Goal: Answer question/provide support

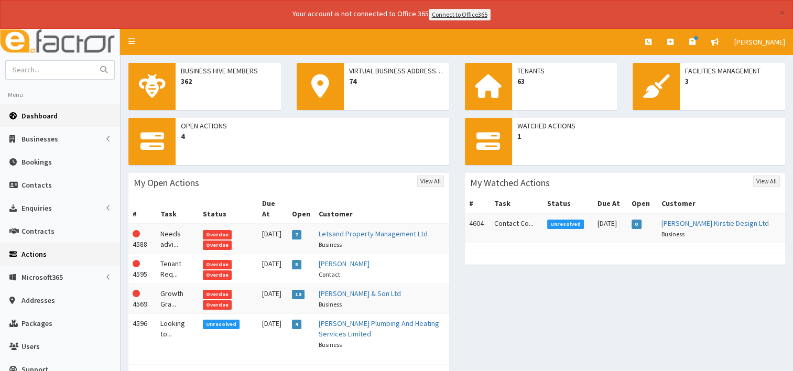
click at [34, 252] on span "Actions" at bounding box center [33, 254] width 25 height 9
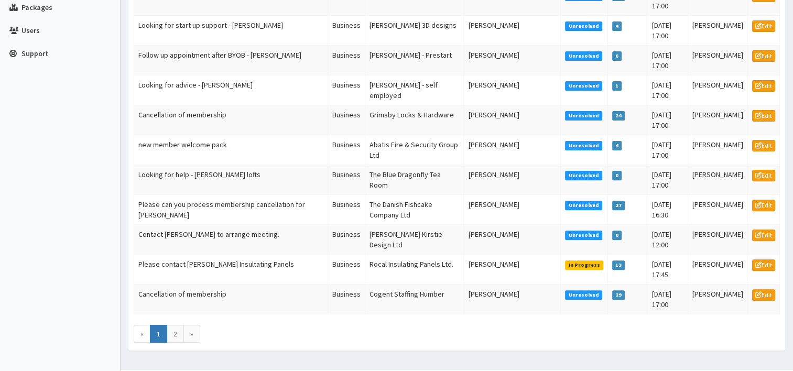
scroll to position [329, 0]
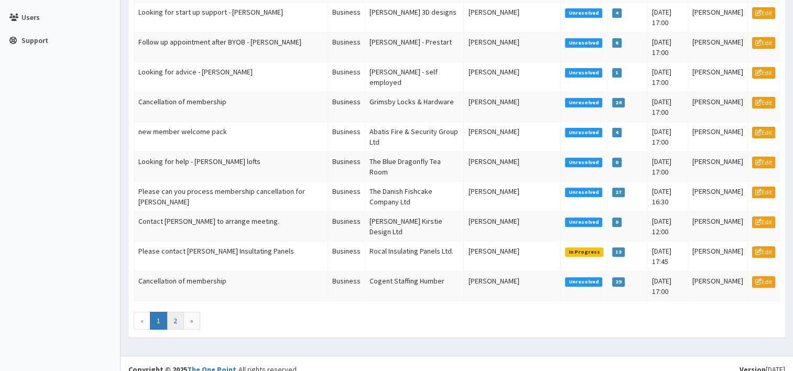
click at [175, 321] on link "2" at bounding box center [175, 321] width 17 height 18
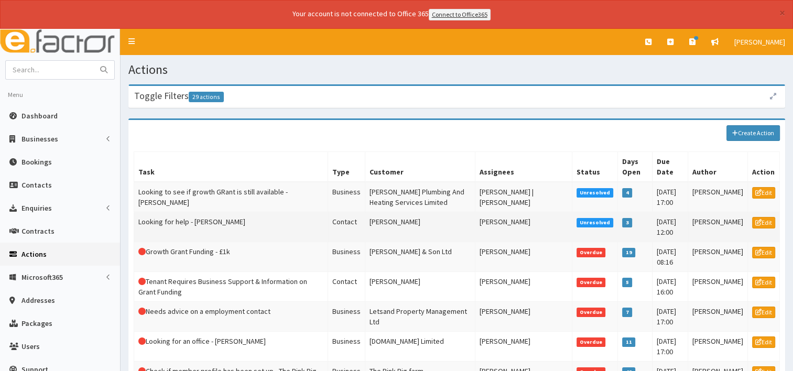
click at [243, 228] on td "Looking for help - Svitlana Artamonova" at bounding box center [231, 227] width 194 height 30
drag, startPoint x: 243, startPoint y: 228, endPoint x: 326, endPoint y: 225, distance: 82.4
click at [326, 225] on td "Looking for help - Svitlana Artamonova" at bounding box center [231, 227] width 194 height 30
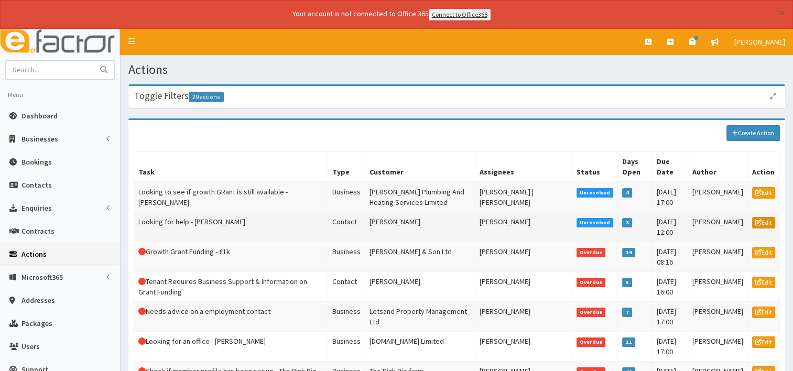
click at [762, 223] on link "Edit" at bounding box center [763, 223] width 23 height 12
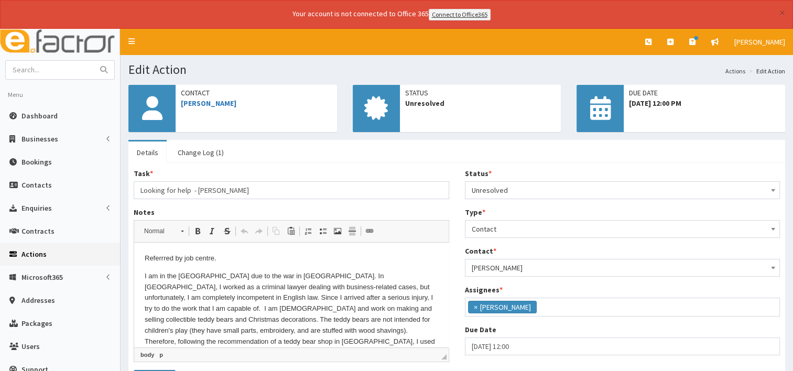
scroll to position [21, 0]
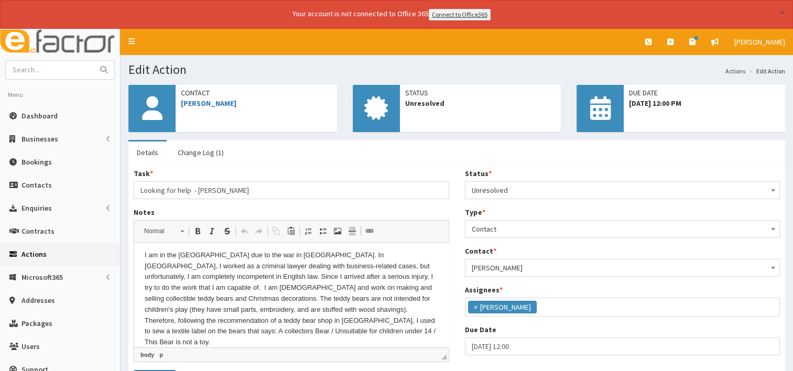
click at [446, 348] on span "◢ Elements path body p" at bounding box center [291, 355] width 315 height 14
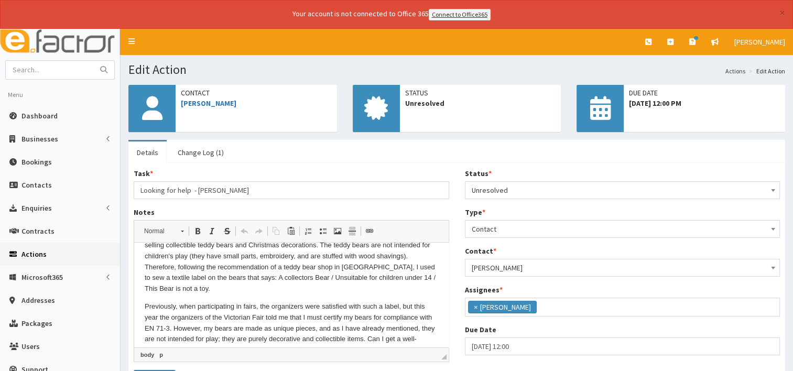
scroll to position [83, 0]
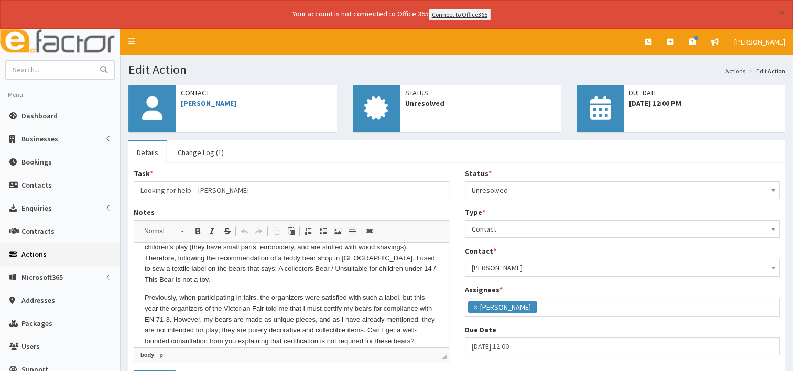
click at [445, 350] on span "◢ Elements path body p" at bounding box center [291, 355] width 315 height 14
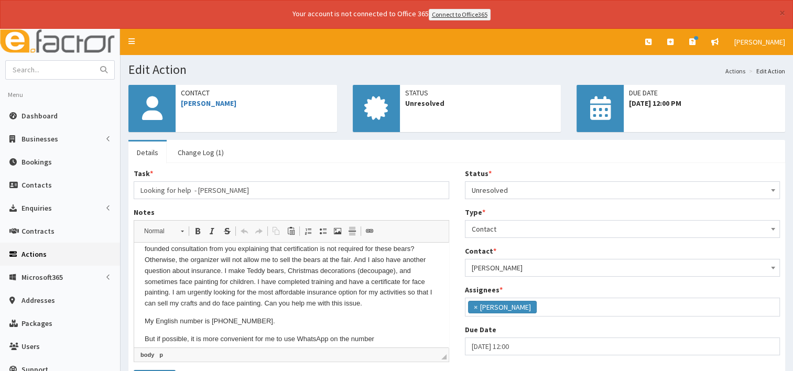
scroll to position [183, 0]
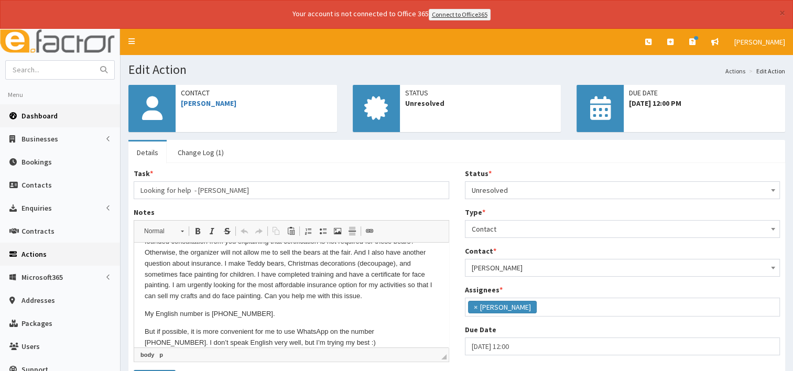
click at [55, 109] on link "Dashboard" at bounding box center [60, 115] width 120 height 23
